Goal: Find specific page/section: Find specific page/section

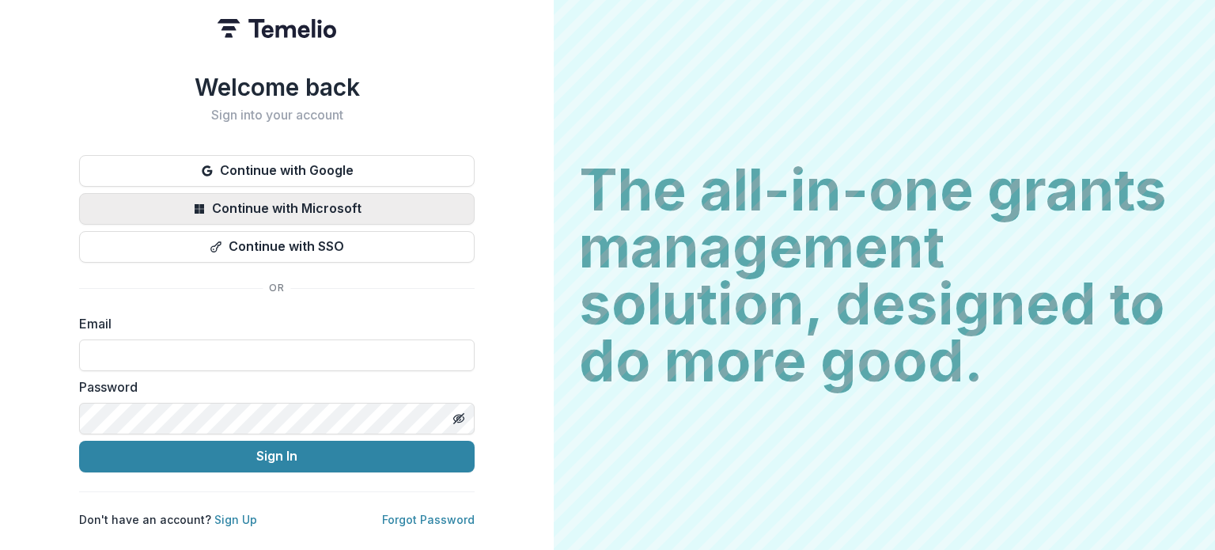
type input "**********"
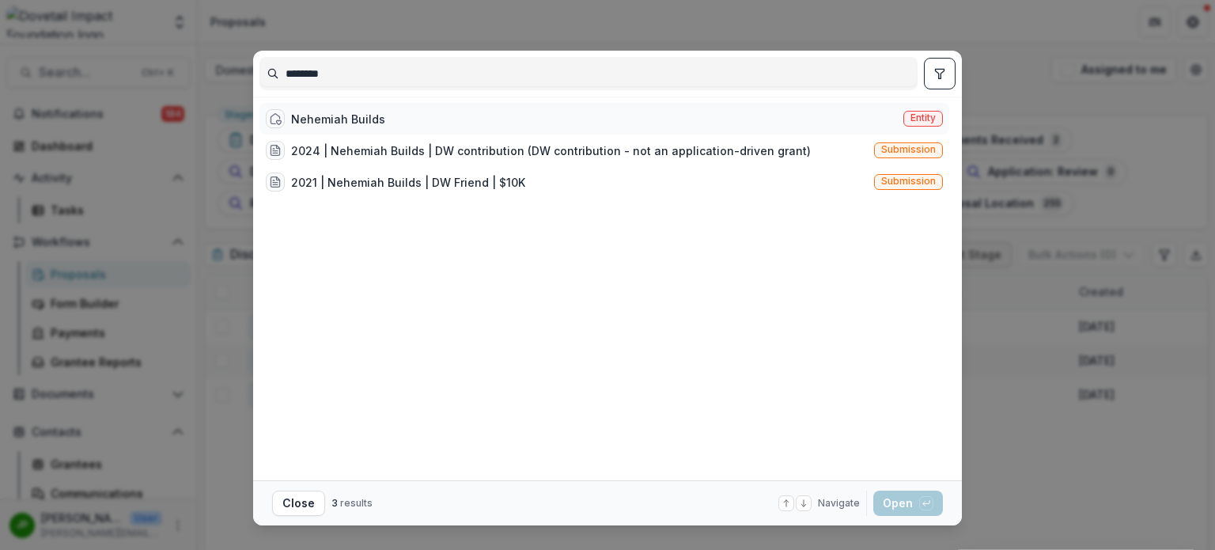
type input "********"
click at [368, 116] on div "Nehemiah Builds" at bounding box center [338, 119] width 94 height 17
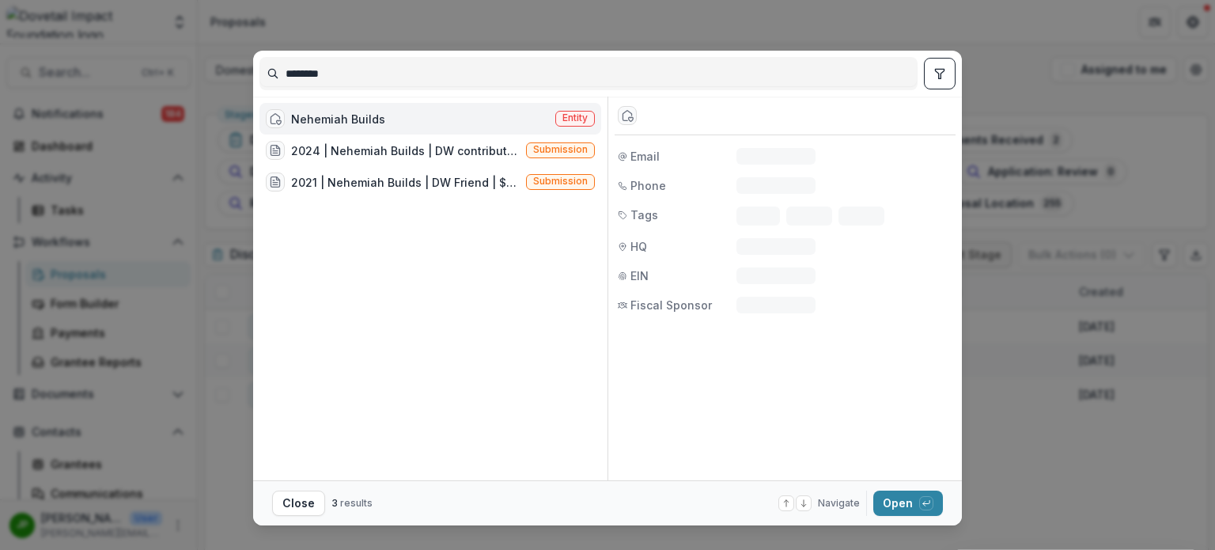
click at [369, 116] on div "Nehemiah Builds" at bounding box center [338, 119] width 94 height 17
